Goal: Task Accomplishment & Management: Manage account settings

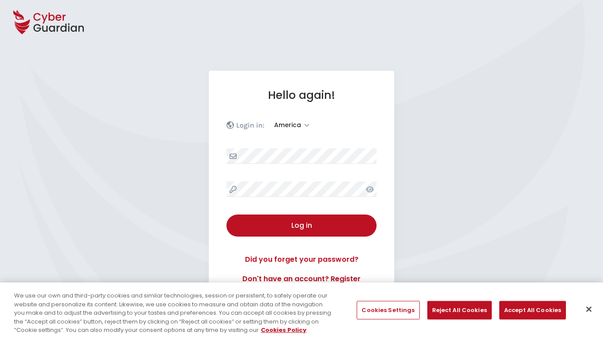
select select "America"
select select "English"
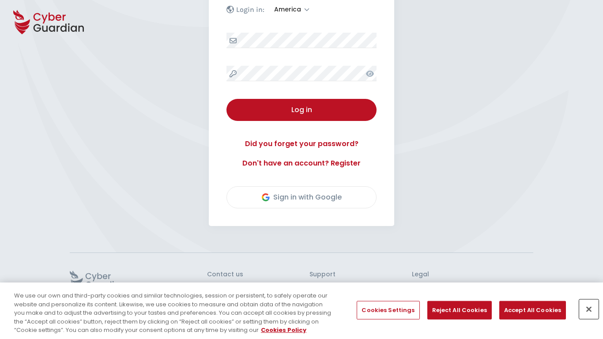
click at [589, 309] on button "Close" at bounding box center [588, 309] width 19 height 19
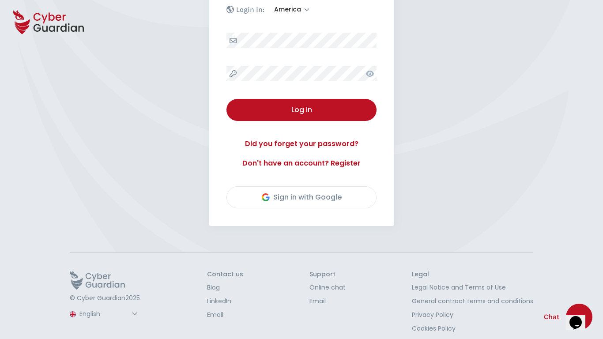
scroll to position [123, 0]
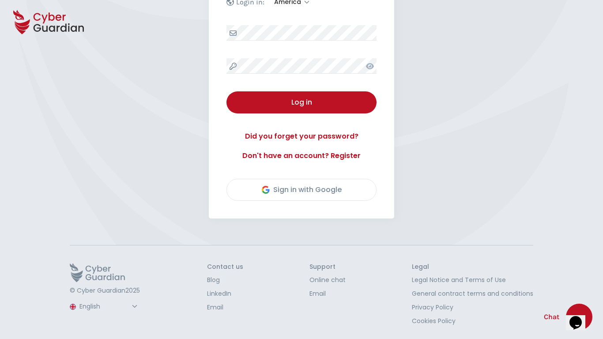
click at [226, 91] on button "Log in" at bounding box center [301, 102] width 150 height 22
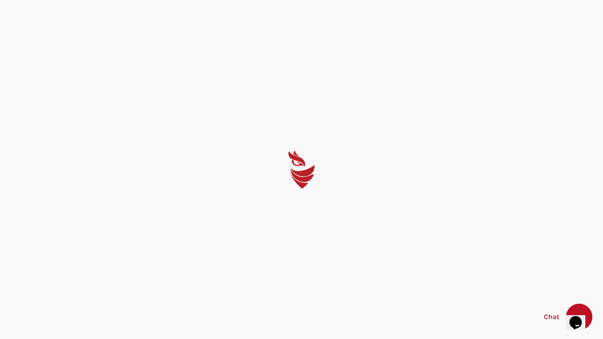
scroll to position [0, 0]
select select "English"
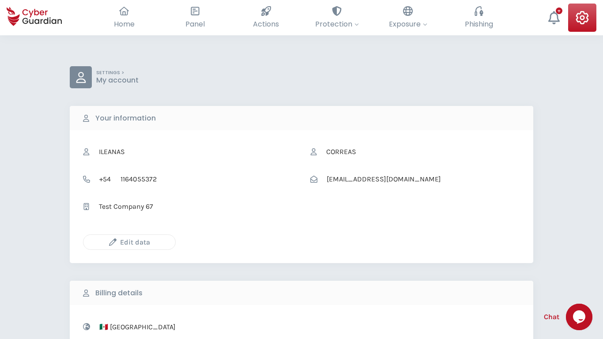
click at [113, 242] on icon "button" at bounding box center [113, 242] width 8 height 8
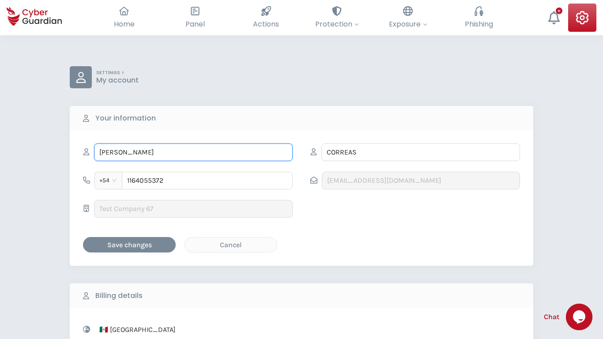
type input "[PERSON_NAME]"
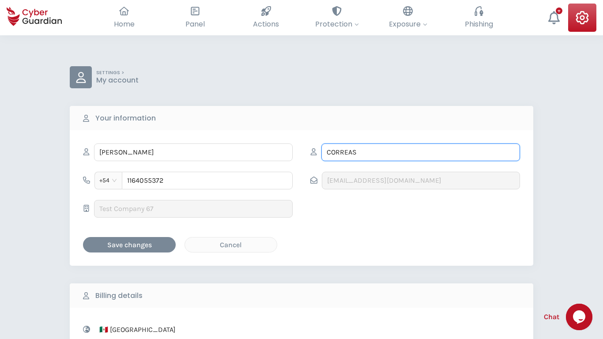
type input "MacGyver"
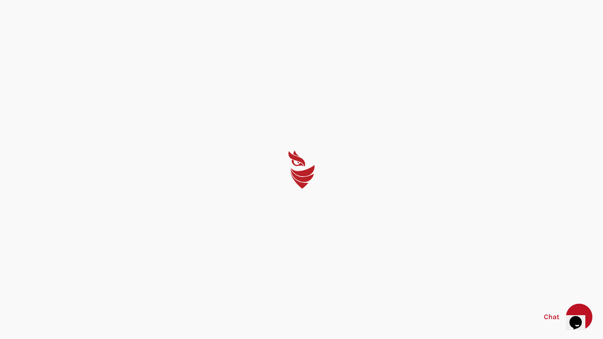
select select "English"
